Goal: Information Seeking & Learning: Learn about a topic

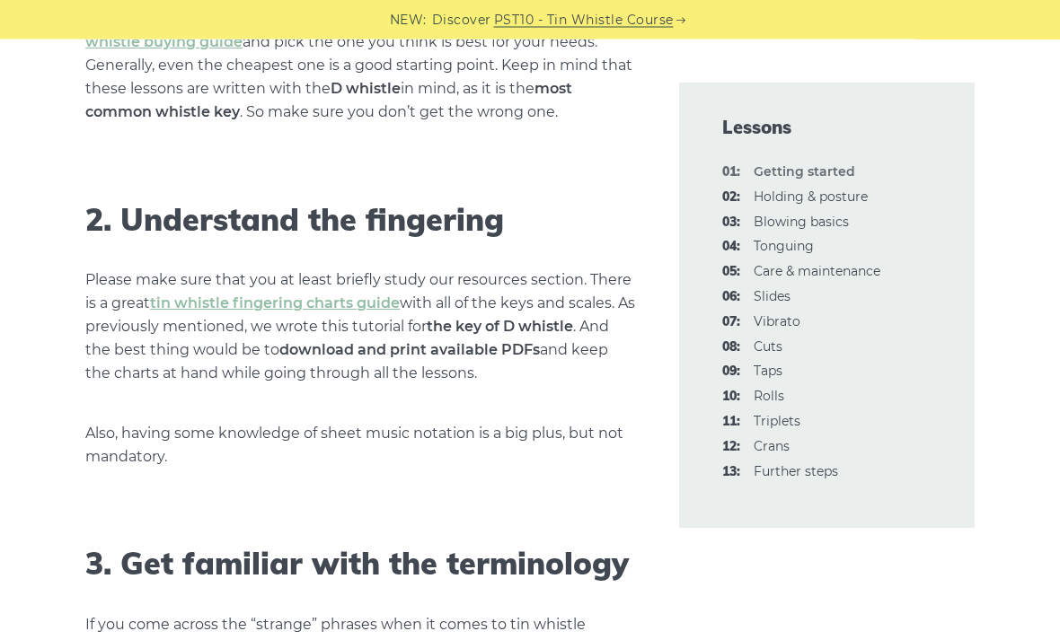
scroll to position [1299, 0]
click at [696, 22] on div "NEW: Discover PST10 - Tin Whistle Course" at bounding box center [530, 20] width 1060 height 40
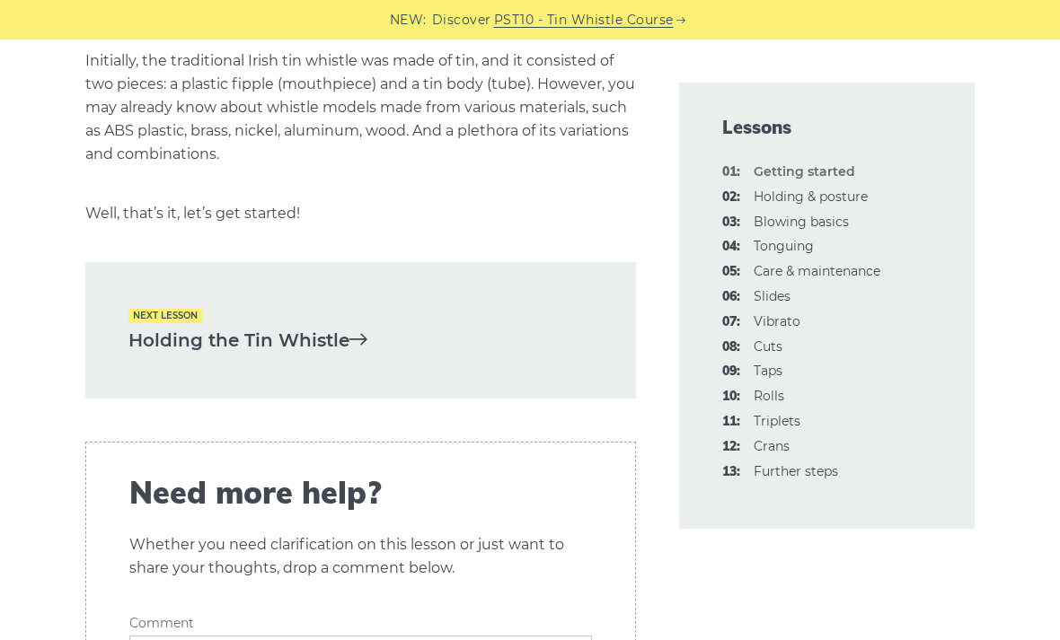
scroll to position [3801, 0]
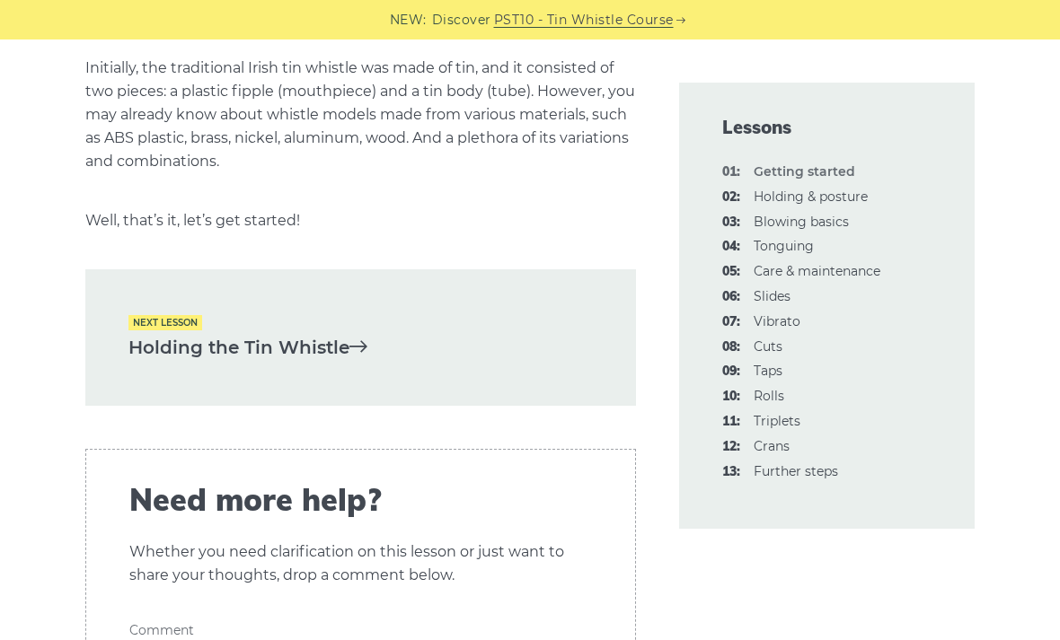
click at [457, 333] on link "Holding the Tin Whistle" at bounding box center [359, 348] width 463 height 30
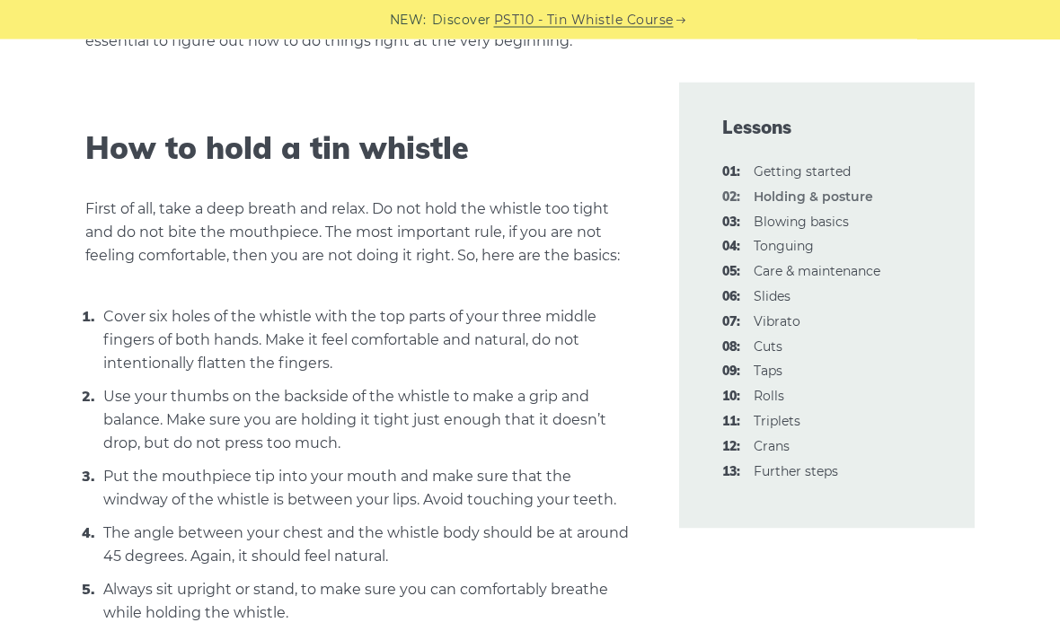
scroll to position [527, 0]
click at [990, 48] on div at bounding box center [826, 205] width 339 height 437
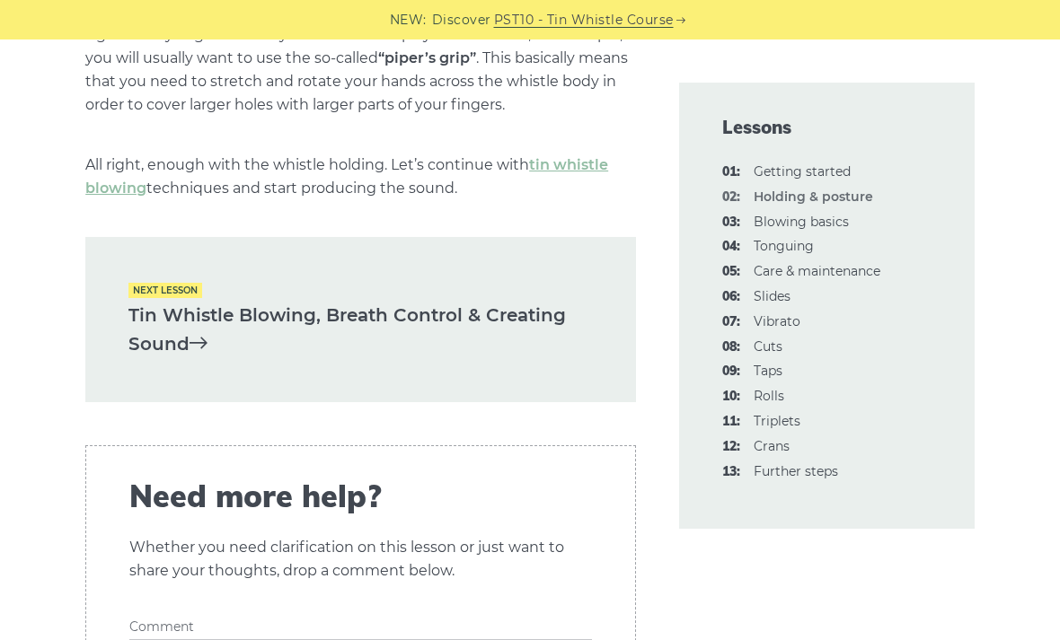
scroll to position [2684, 0]
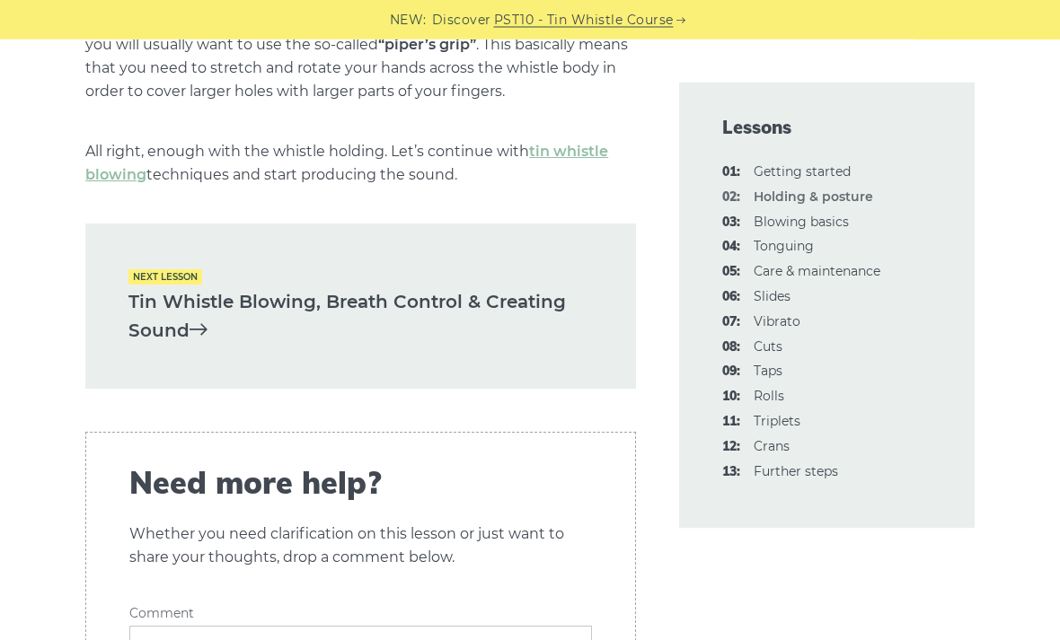
click at [433, 288] on link "Tin Whistle Blowing, Breath Control & Creating Sound" at bounding box center [359, 317] width 463 height 58
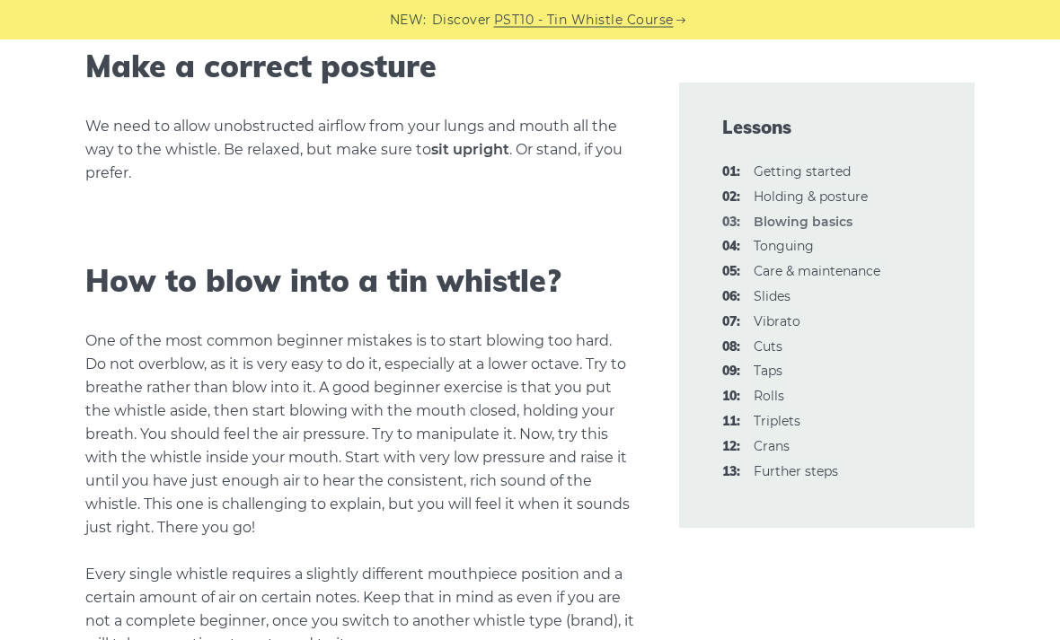
scroll to position [1278, 0]
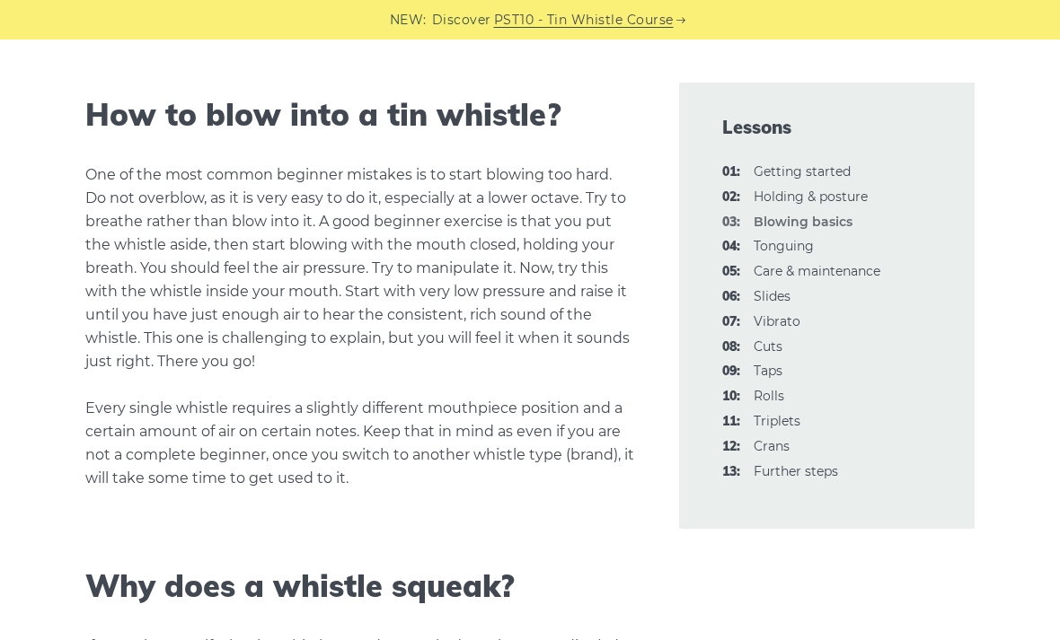
scroll to position [1459, 0]
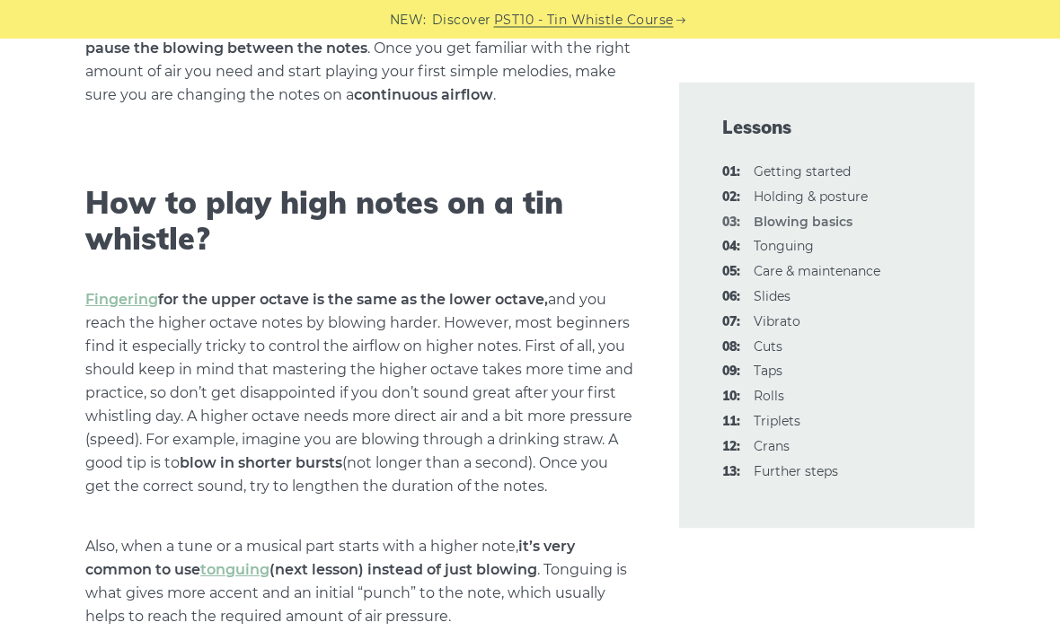
scroll to position [2610, 0]
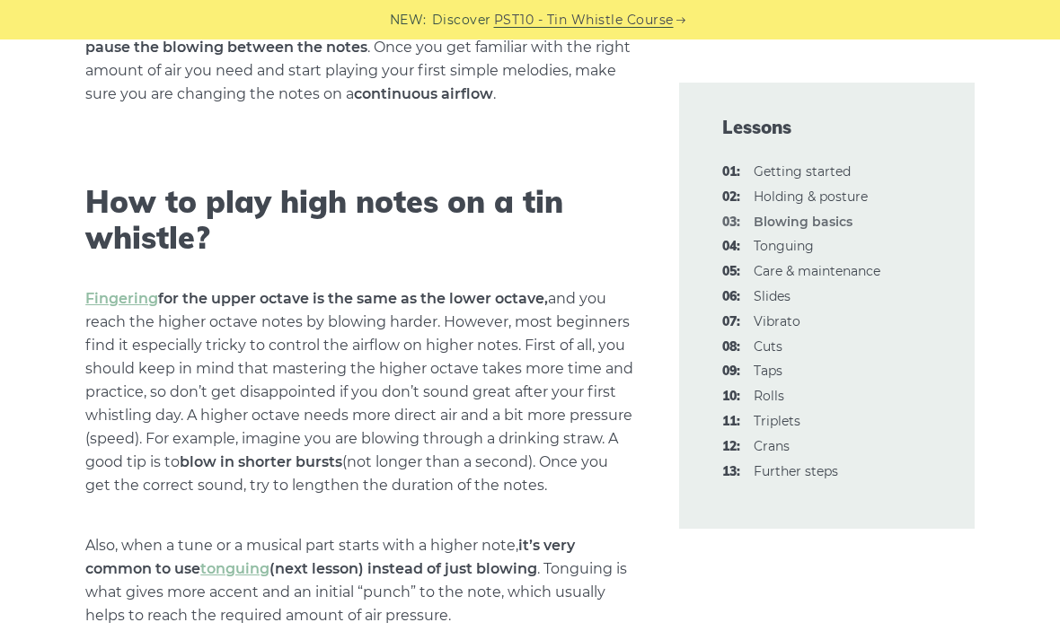
click at [771, 85] on div "Lessons 01: Getting started 02: Holding & posture 03: Blowing basics 04: Tongui…" at bounding box center [826, 306] width 295 height 446
click at [776, 108] on div "Lessons 01: Getting started 02: Holding & posture 03: Blowing basics 04: Tongui…" at bounding box center [826, 306] width 295 height 446
click at [766, 99] on div "Lessons 01: Getting started 02: Holding & posture 03: Blowing basics 04: Tongui…" at bounding box center [826, 306] width 295 height 446
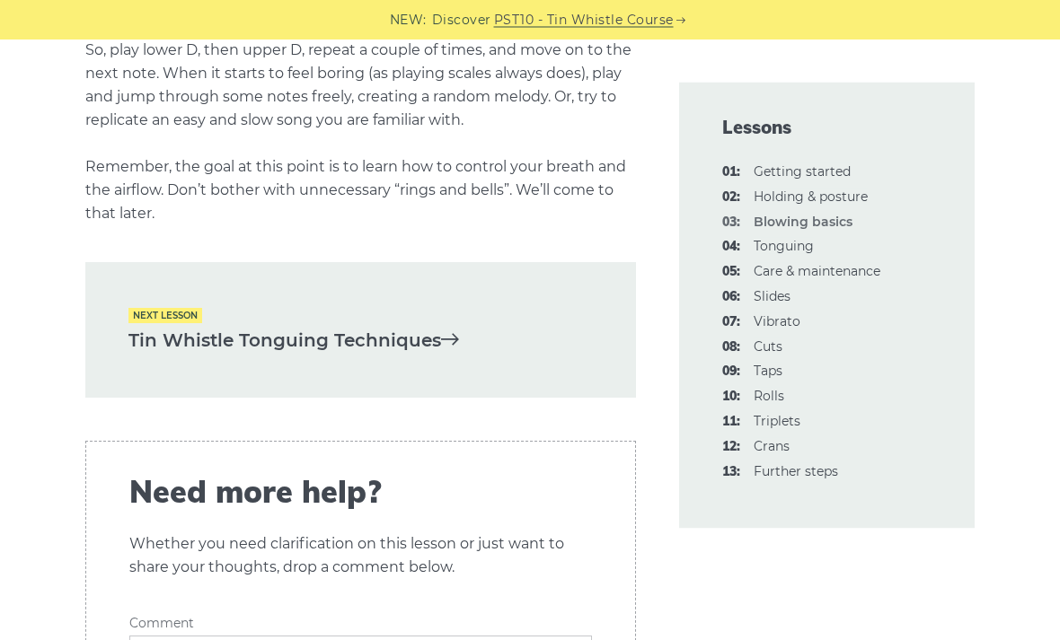
scroll to position [3732, 0]
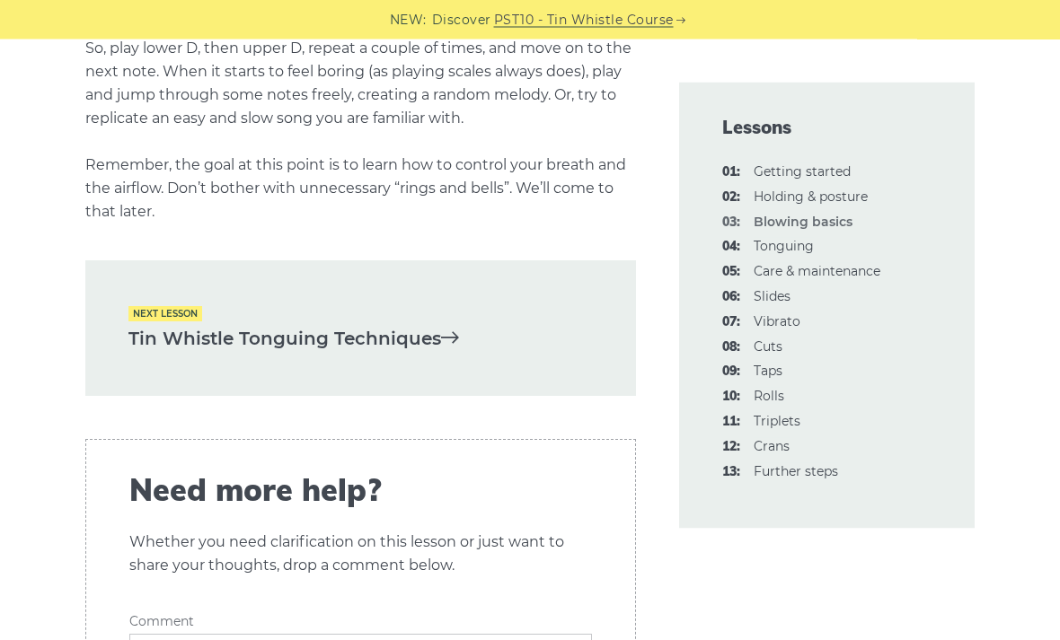
click at [471, 296] on div "Next lesson Tin Whistle Tonguing Techniques" at bounding box center [360, 329] width 550 height 136
click at [478, 325] on link "Tin Whistle Tonguing Techniques" at bounding box center [359, 340] width 463 height 30
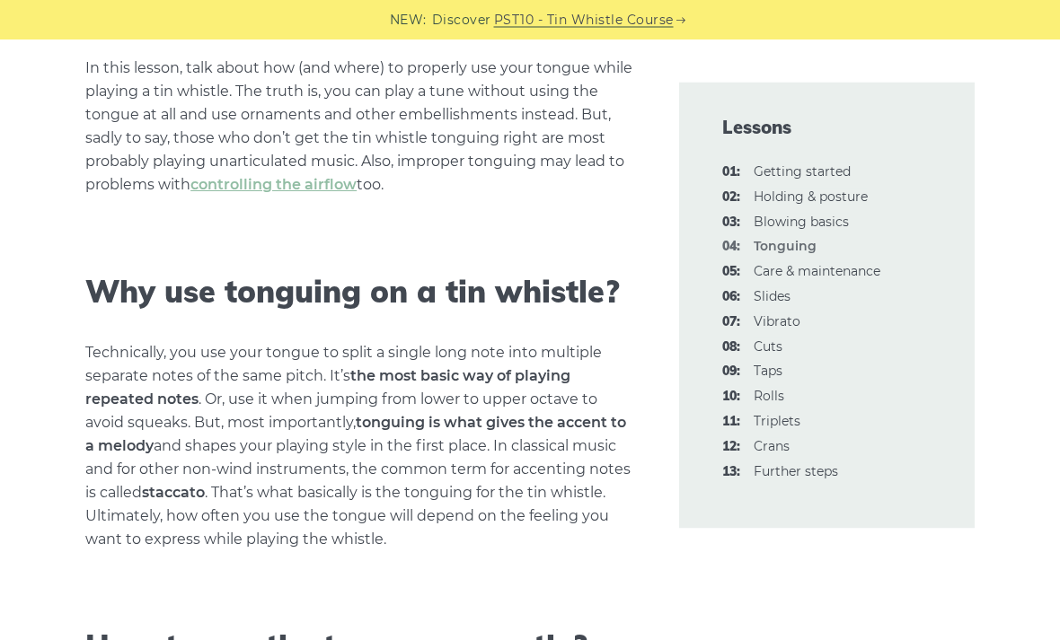
scroll to position [454, 0]
click at [624, 79] on p "In this lesson, talk about how (and where) to properly use your tongue while pl…" at bounding box center [360, 126] width 550 height 140
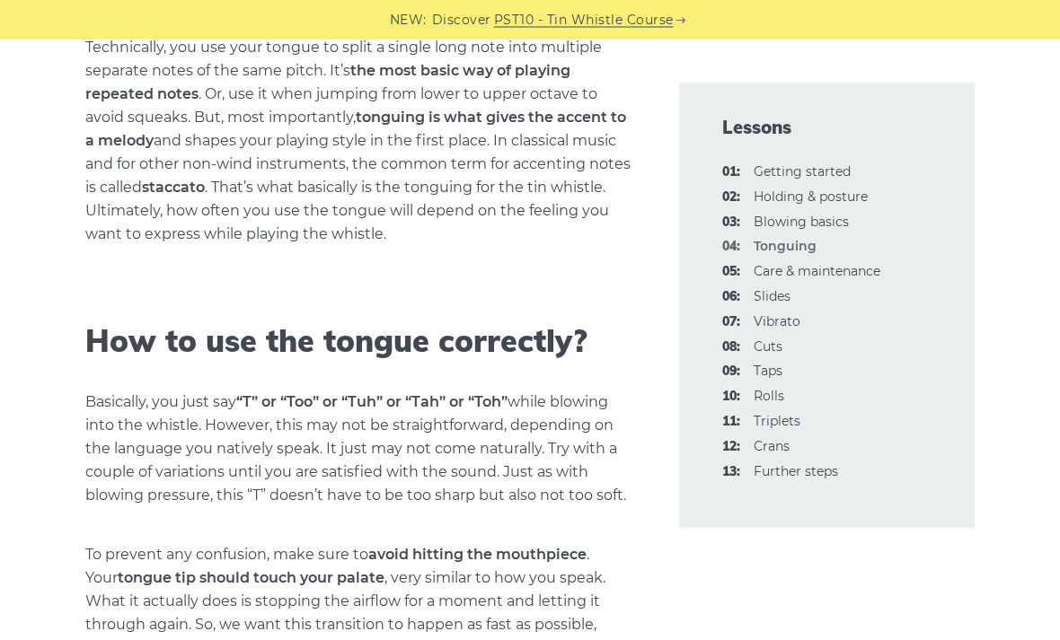
scroll to position [783, 0]
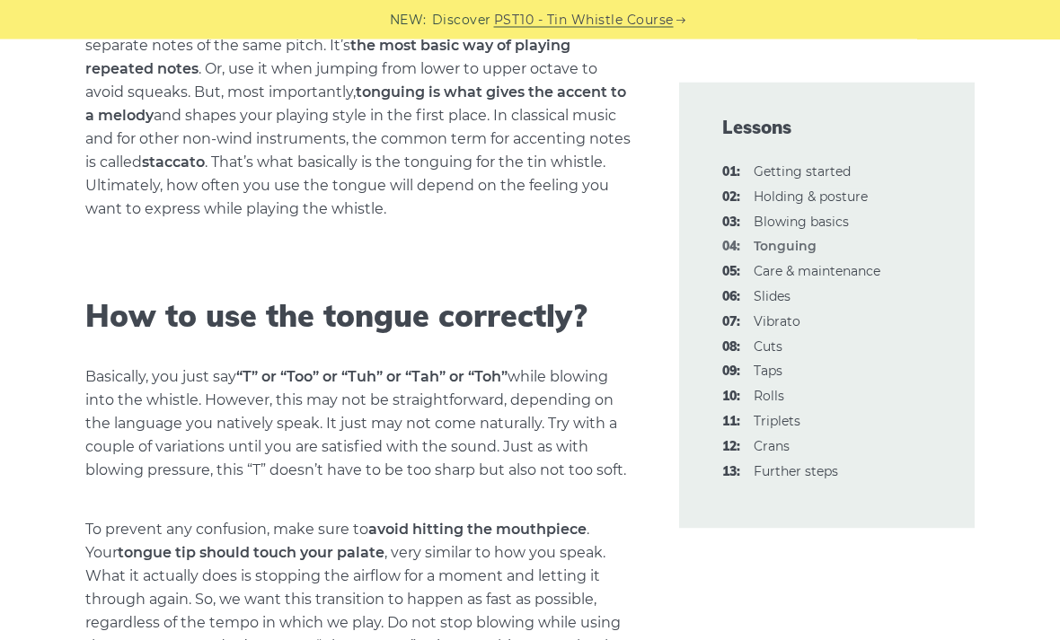
click at [549, 65] on p "Technically, you use your tongue to split a single long note into multiple sepa…" at bounding box center [360, 117] width 550 height 210
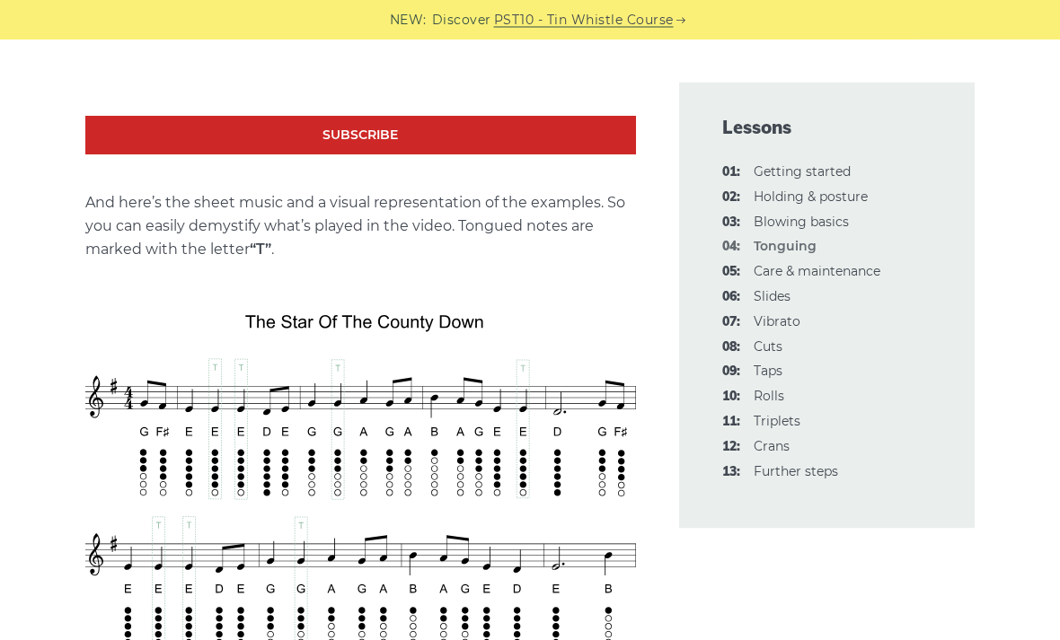
scroll to position [2905, 0]
click at [786, 5] on div "NEW: Discover PST10 - Tin Whistle Course" at bounding box center [530, 20] width 1060 height 40
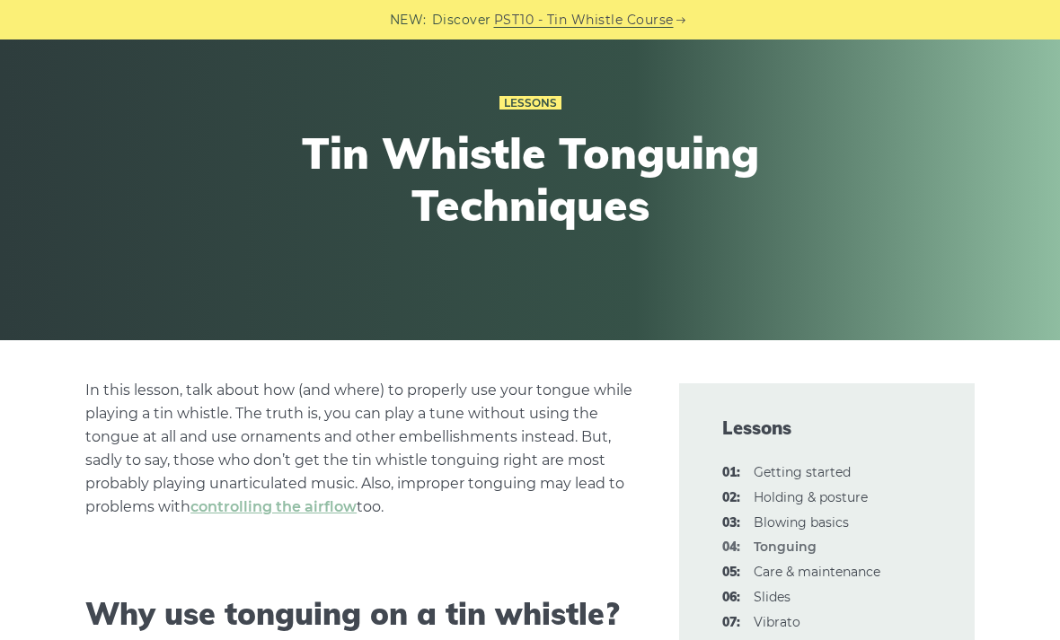
scroll to position [0, 0]
